Goal: Check status: Check status

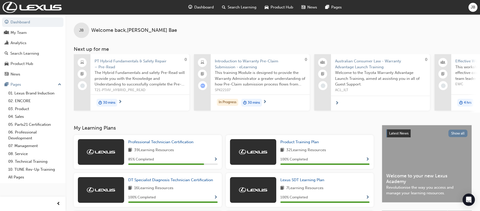
drag, startPoint x: 0, startPoint y: 0, endPoint x: 187, endPoint y: 129, distance: 227.3
click at [187, 130] on h3 "My Learning Plans" at bounding box center [224, 128] width 300 height 6
click at [50, 31] on div "My Team" at bounding box center [33, 33] width 56 height 6
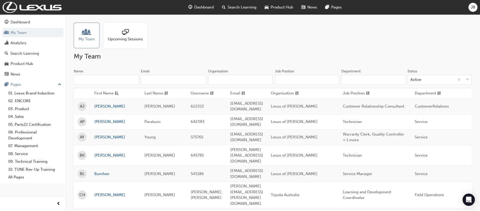
click at [232, 38] on div "My Team Upcoming Sessions" at bounding box center [273, 36] width 398 height 26
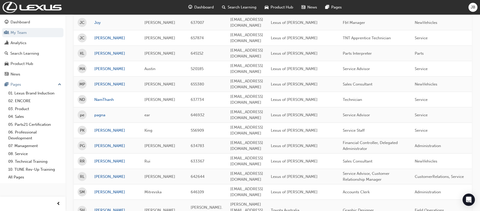
scroll to position [601, 0]
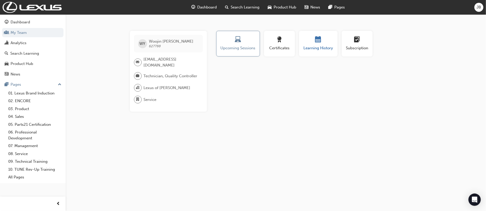
click at [316, 52] on button "Learning History" at bounding box center [318, 44] width 39 height 26
